Goal: Find specific page/section: Find specific page/section

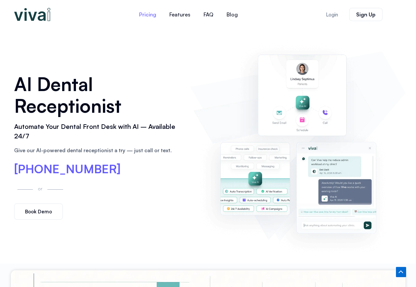
scroll to position [1561, 0]
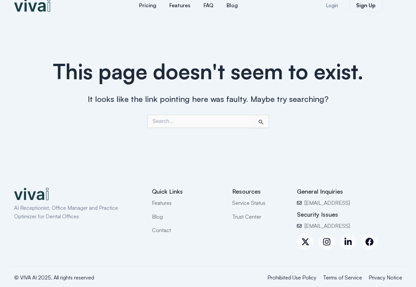
scroll to position [17, 0]
